Goal: Task Accomplishment & Management: Complete application form

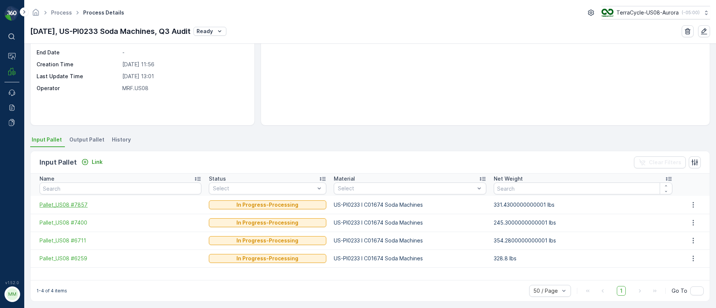
scroll to position [76, 0]
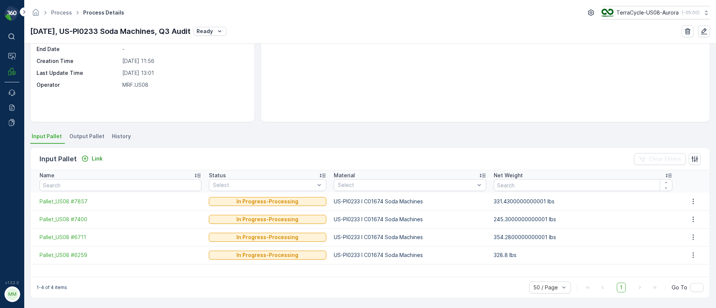
click at [97, 133] on span "Output Pallet" at bounding box center [86, 136] width 35 height 7
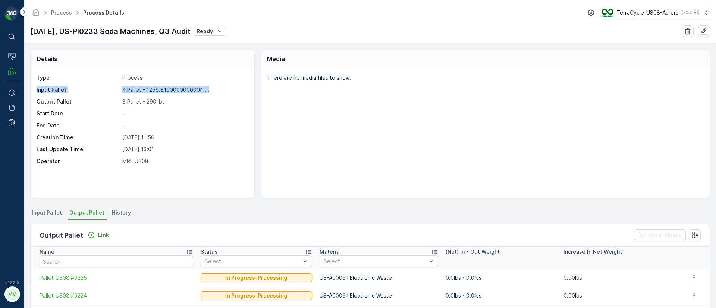
drag, startPoint x: 32, startPoint y: 91, endPoint x: 221, endPoint y: 85, distance: 188.4
click at [221, 85] on div "Type Process Input Pallet 4 Pallet - 1259.8100000000004 ... Output Pallet 8 Pal…" at bounding box center [143, 133] width 224 height 130
click at [46, 92] on p "Input Pallet" at bounding box center [78, 89] width 83 height 7
drag, startPoint x: 34, startPoint y: 91, endPoint x: 199, endPoint y: 91, distance: 165.1
click at [199, 91] on div "Type Process Input Pallet 4 Pallet - 1259.8100000000004 ... 4 Pallet - 1259.810…" at bounding box center [143, 133] width 224 height 130
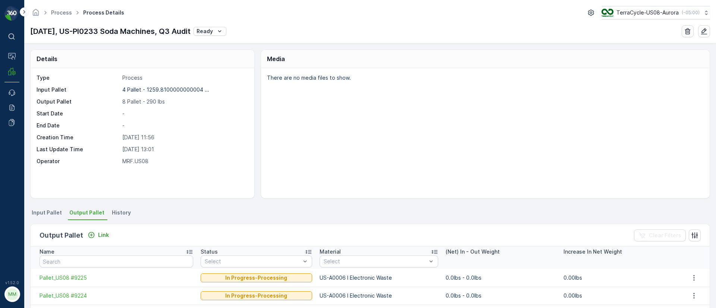
click at [41, 100] on p "Output Pallet" at bounding box center [78, 101] width 83 height 7
drag, startPoint x: 36, startPoint y: 99, endPoint x: 173, endPoint y: 98, distance: 136.8
click at [173, 98] on div "Type Process Input Pallet 4 Pallet - 1259.8100000000004 ... Output Pallet 8 Pal…" at bounding box center [143, 133] width 224 height 130
drag, startPoint x: 37, startPoint y: 91, endPoint x: 206, endPoint y: 78, distance: 169.7
click at [206, 78] on div "Type Process Input Pallet 4 Pallet - 1259.8100000000004 ... Output Pallet 8 Pal…" at bounding box center [142, 119] width 210 height 91
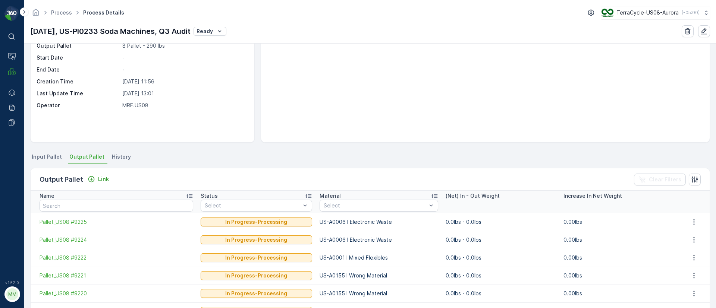
scroll to position [112, 0]
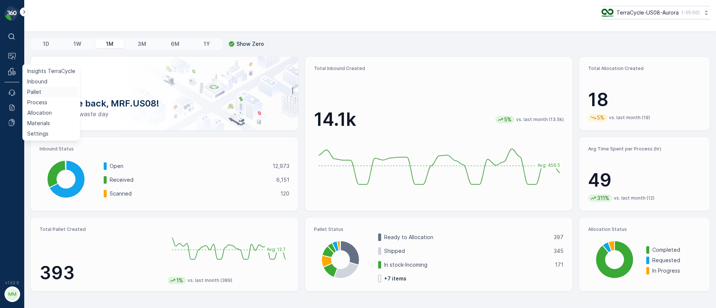
click at [37, 90] on p "Pallet" at bounding box center [34, 91] width 14 height 7
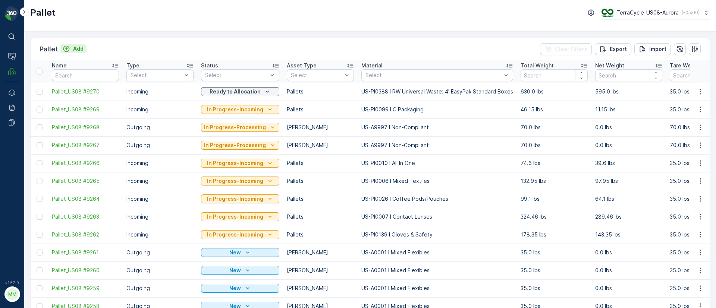
click at [83, 45] on button "Add" at bounding box center [73, 48] width 27 height 9
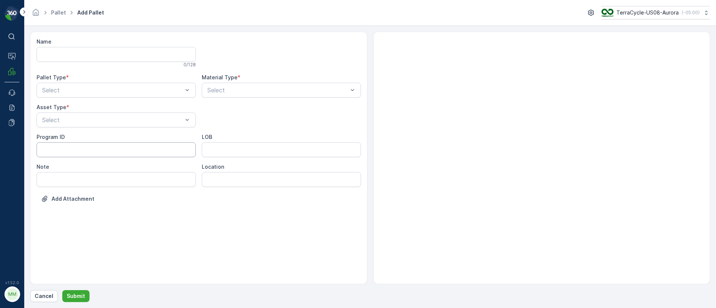
click at [48, 149] on ID "Program ID" at bounding box center [116, 149] width 159 height 15
paste ID "ZWP-0003"
type ID "ZWP-0003"
click at [57, 204] on span "FD Pallet" at bounding box center [54, 201] width 26 height 7
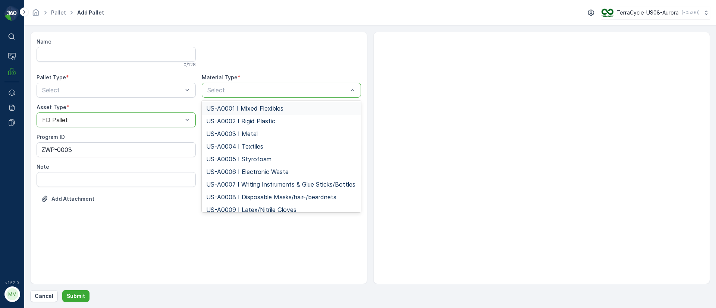
type input "US-PI0308 I FD PPE"
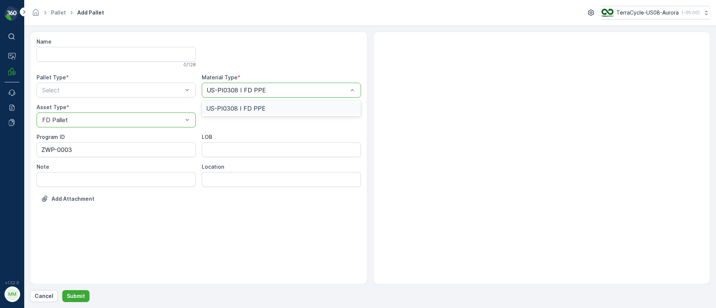
click at [243, 110] on span "US-PI0308 I FD PPE" at bounding box center [235, 108] width 59 height 7
click at [55, 108] on span "Incoming" at bounding box center [53, 108] width 25 height 7
click at [53, 56] on input "Name" at bounding box center [116, 54] width 159 height 15
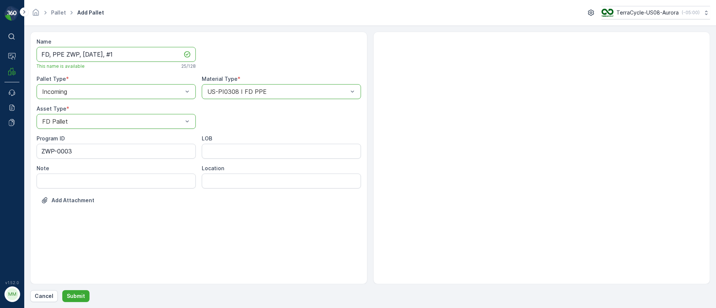
drag, startPoint x: 118, startPoint y: 55, endPoint x: 32, endPoint y: 53, distance: 86.1
click at [32, 53] on div "Name FD, PPE ZWP, [DATE], #1 This name is available 25 / 128 Pallet Type * opti…" at bounding box center [198, 158] width 337 height 253
type input "FD, PPE ZWP, [DATE], #1"
click at [211, 147] on input "LOB" at bounding box center [281, 151] width 159 height 15
type input "MAT"
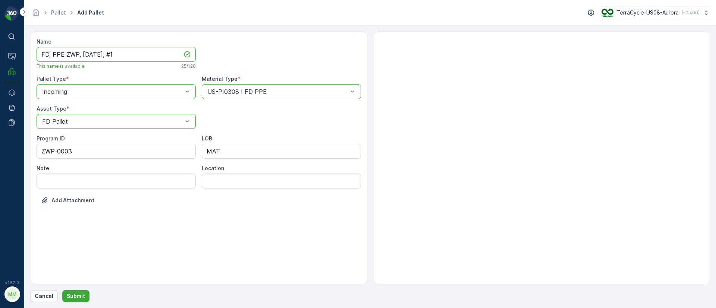
drag, startPoint x: 129, startPoint y: 54, endPoint x: 0, endPoint y: 56, distance: 129.4
click at [0, 56] on div "⌘B Operations MRF Events Reports Documents v 1.52.0 MM MRF.US08 Pallet Add Pall…" at bounding box center [358, 154] width 716 height 308
click at [75, 296] on p "Submit" at bounding box center [76, 296] width 18 height 7
